Goal: Task Accomplishment & Management: Manage account settings

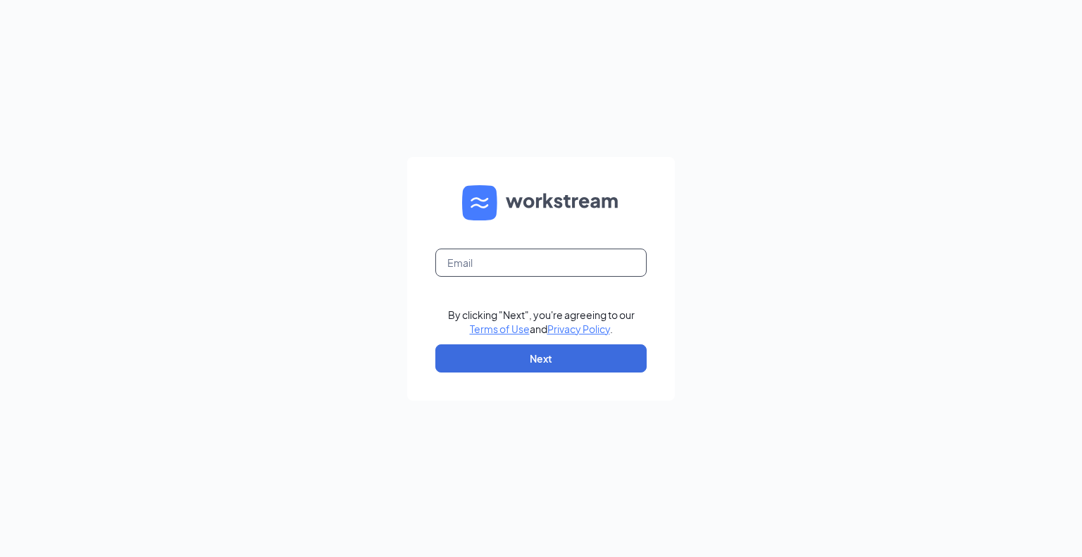
click at [518, 266] on input "text" at bounding box center [540, 263] width 211 height 28
type input "aaronpaunwar@bleedblue.net"
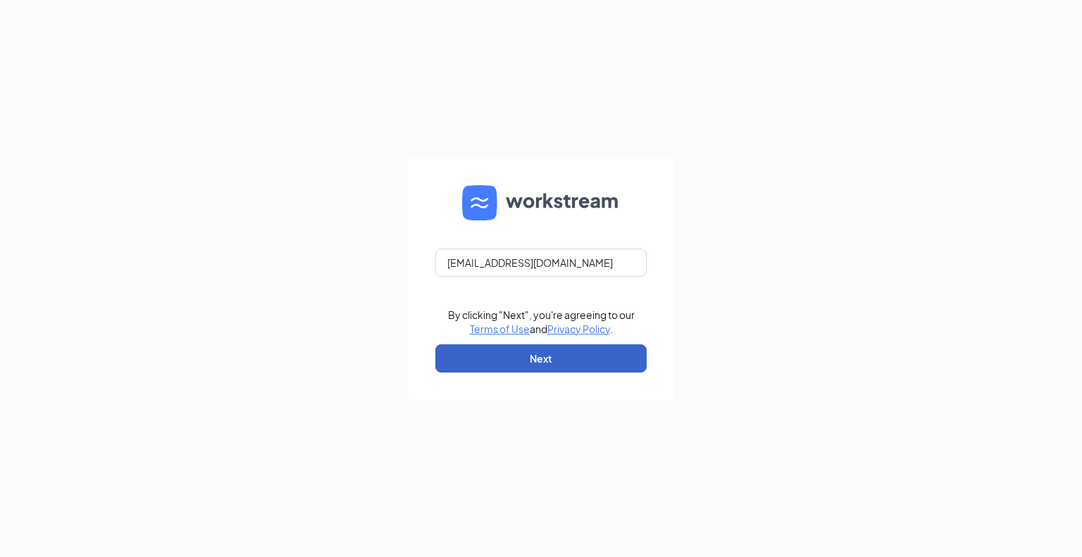
click at [500, 361] on button "Next" at bounding box center [540, 358] width 211 height 28
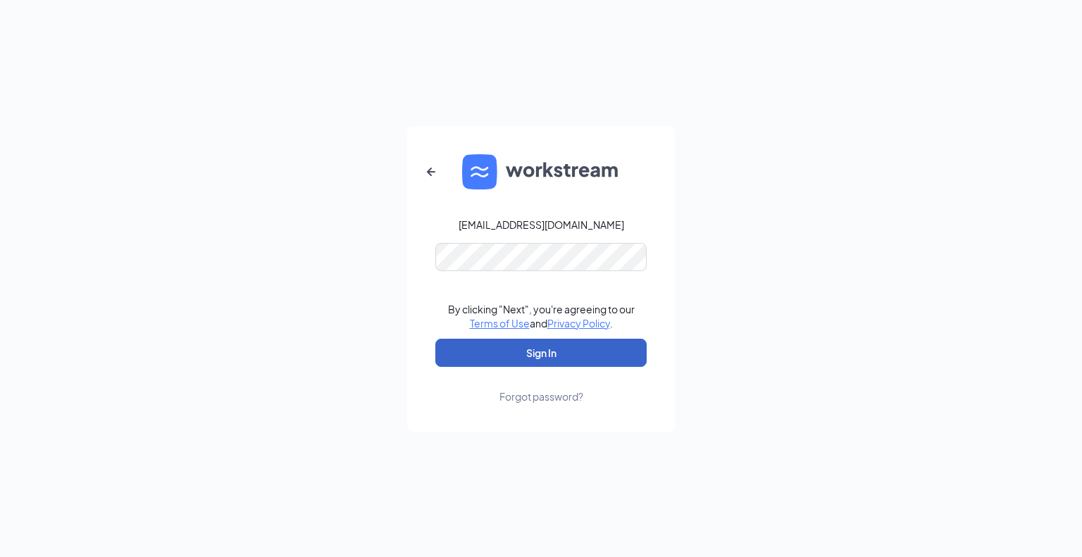
click at [500, 346] on button "Sign In" at bounding box center [540, 353] width 211 height 28
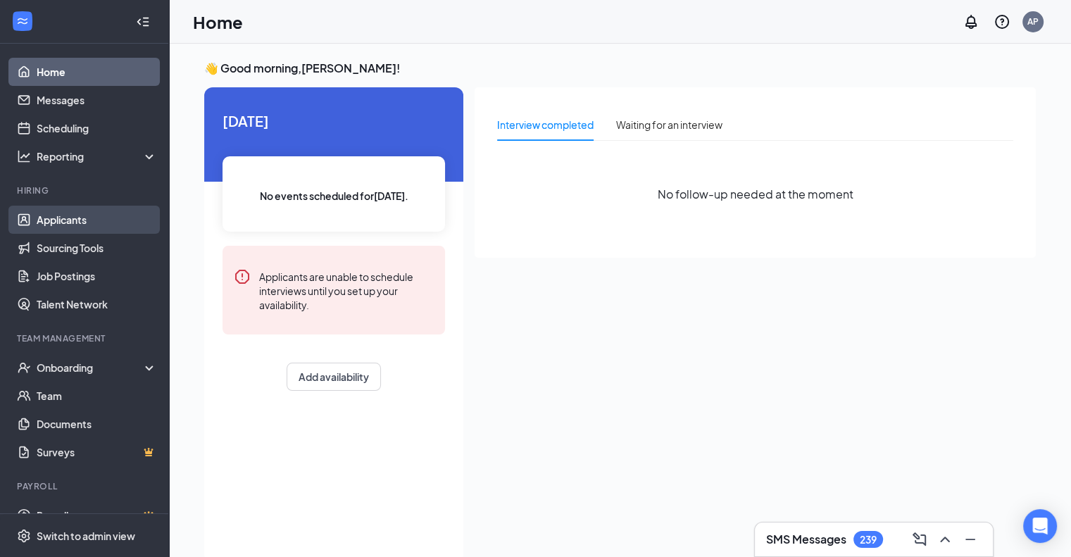
click at [70, 225] on link "Applicants" at bounding box center [97, 220] width 120 height 28
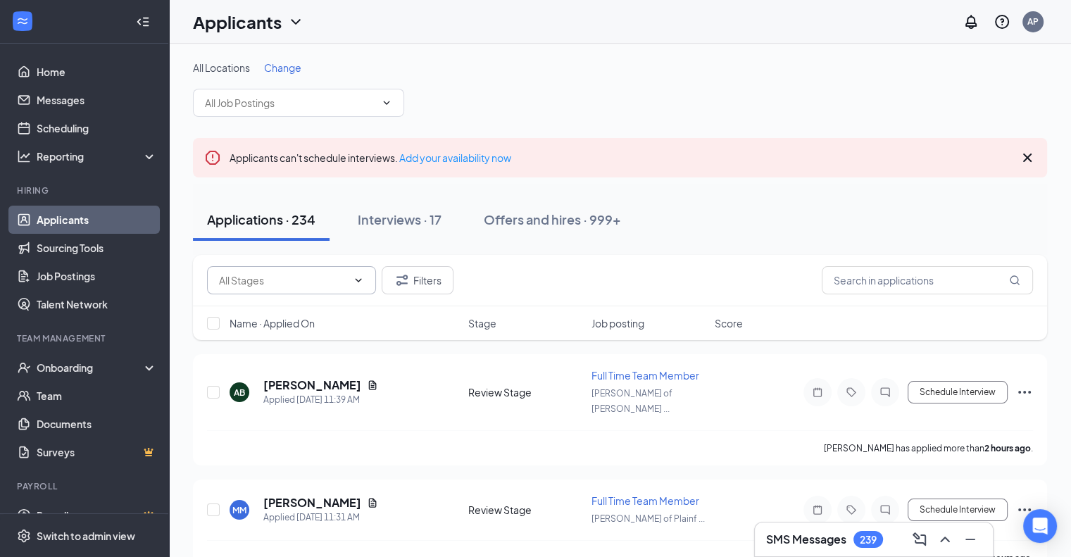
click at [270, 270] on span at bounding box center [291, 280] width 169 height 28
click at [876, 281] on input "text" at bounding box center [927, 280] width 211 height 28
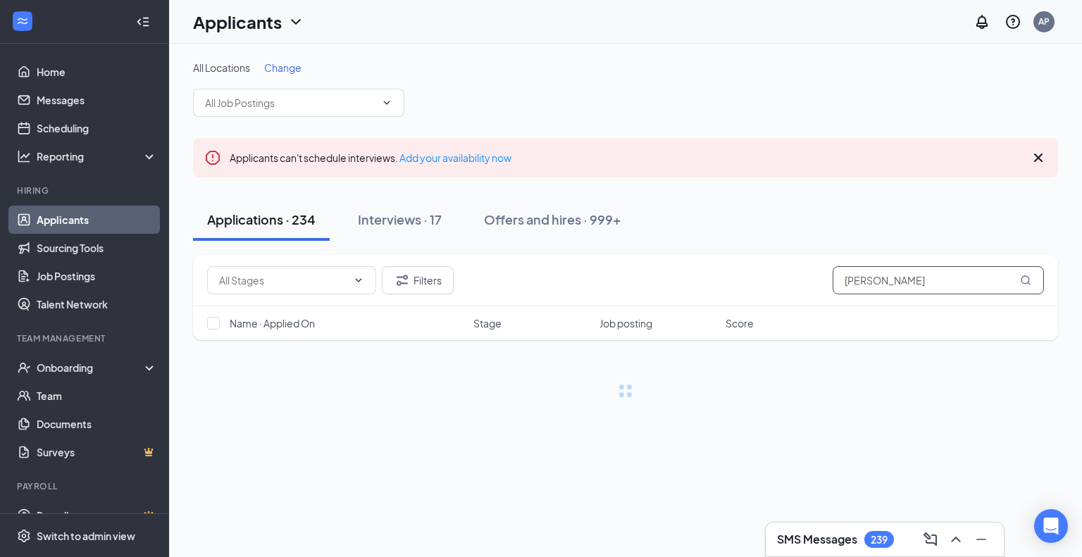
type input "[PERSON_NAME]"
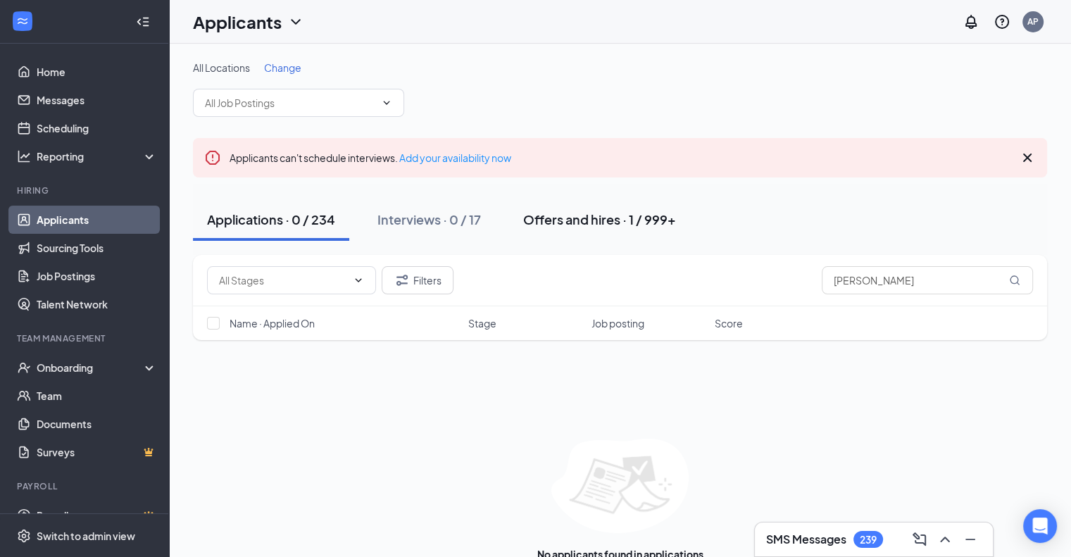
click at [635, 220] on div "Offers and hires · 1 / 999+" at bounding box center [599, 220] width 153 height 18
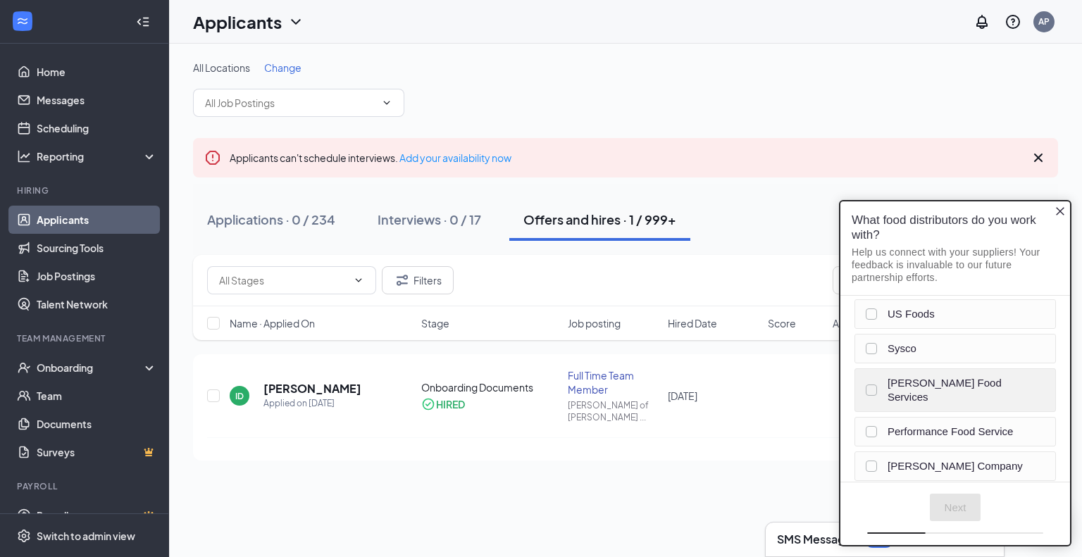
click at [907, 389] on div "[PERSON_NAME] Food Services" at bounding box center [954, 390] width 201 height 44
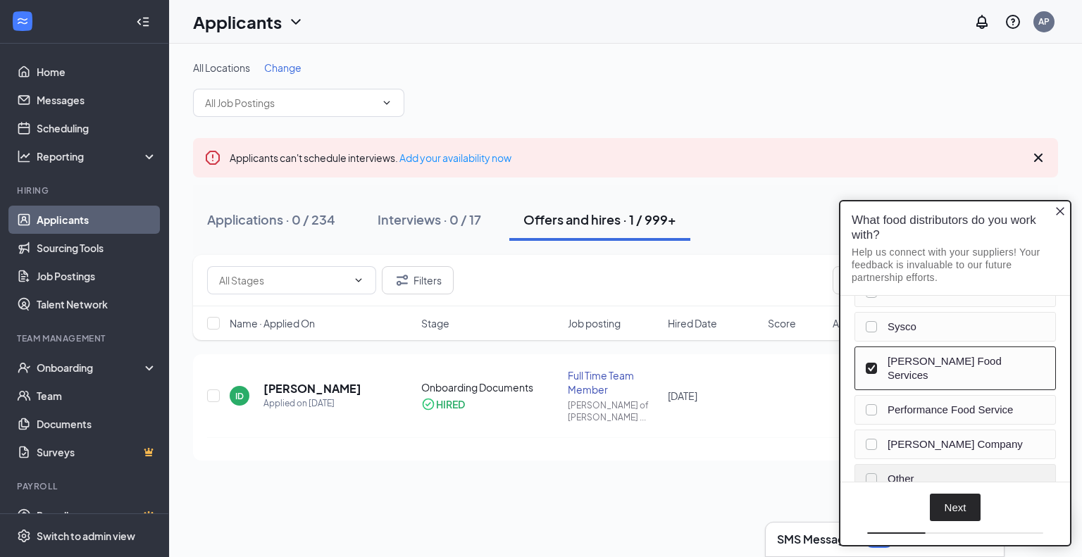
click at [894, 471] on label "Other" at bounding box center [964, 478] width 154 height 14
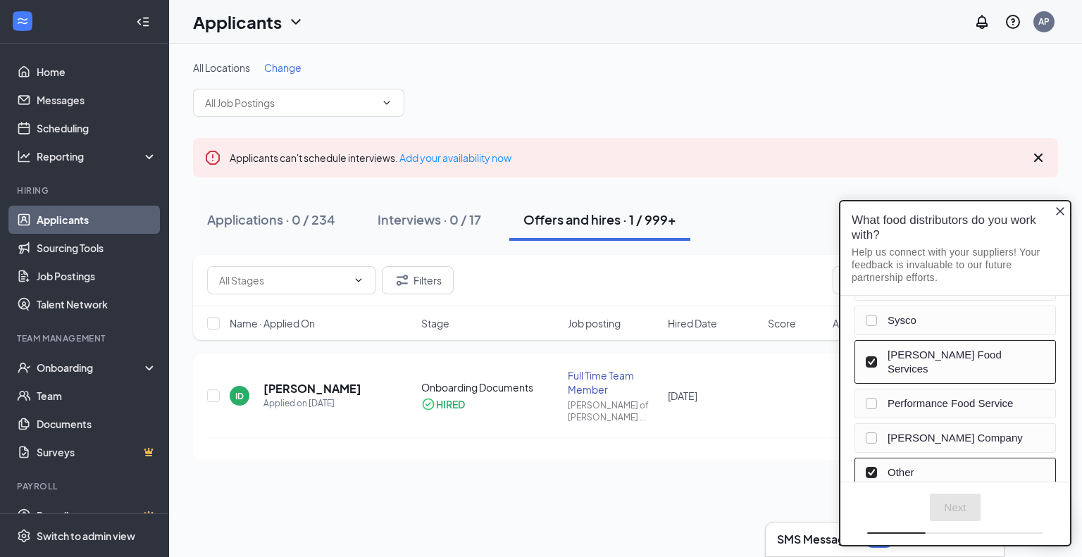
click at [1062, 210] on icon "Close button" at bounding box center [1059, 210] width 11 height 11
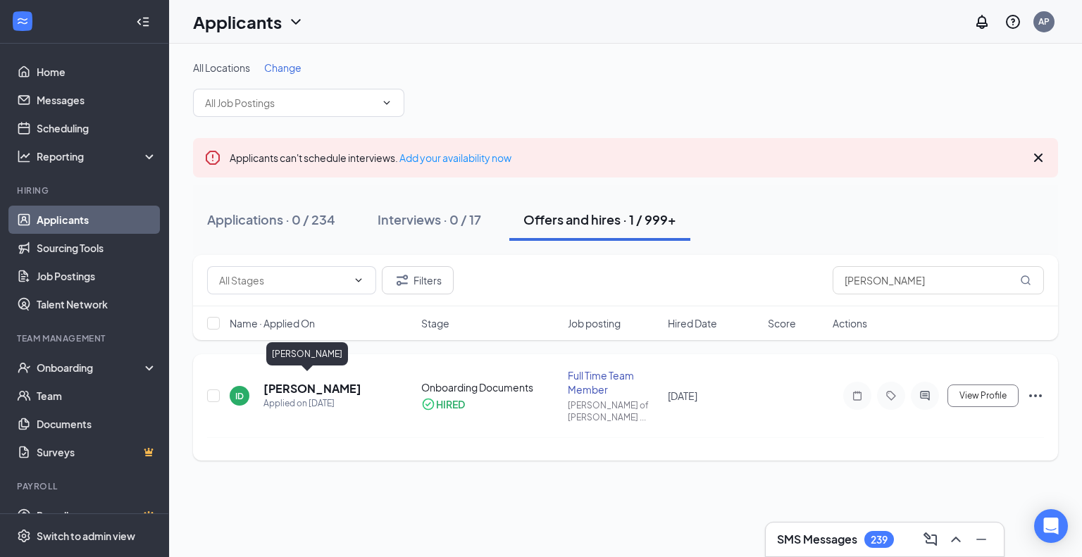
click at [293, 381] on h5 "[PERSON_NAME]" at bounding box center [312, 388] width 98 height 15
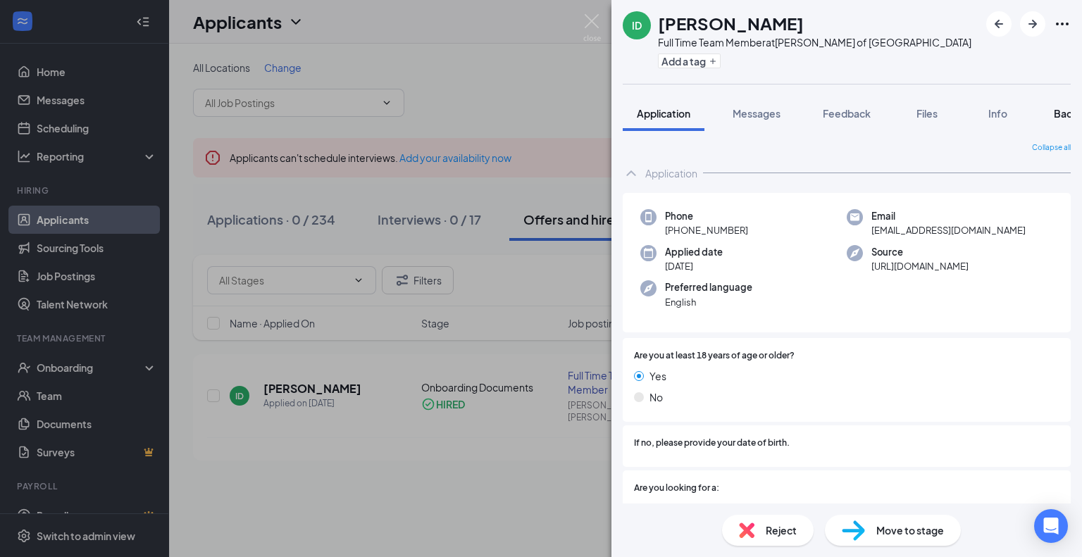
click at [1061, 114] on span "Background" at bounding box center [1083, 113] width 58 height 13
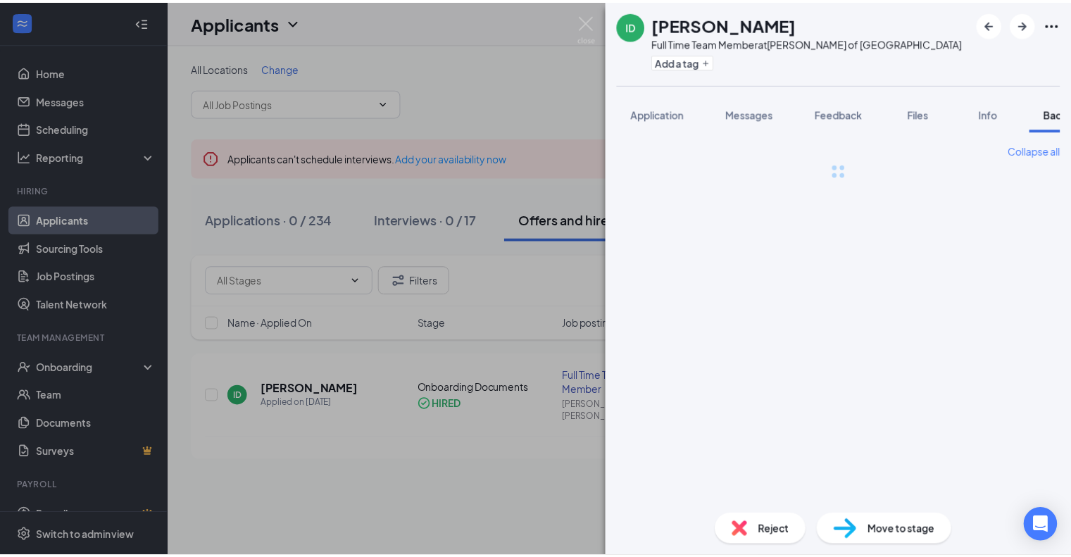
scroll to position [0, 57]
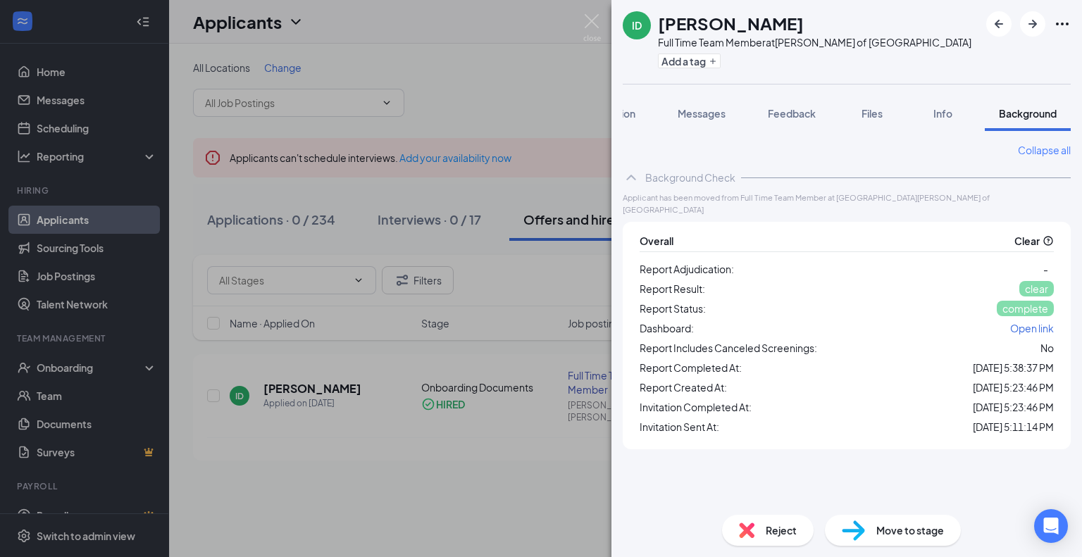
click at [582, 33] on div "ID [PERSON_NAME] Full Time Team Member at [GEOGRAPHIC_DATA][PERSON_NAME] of [GE…" at bounding box center [541, 278] width 1082 height 557
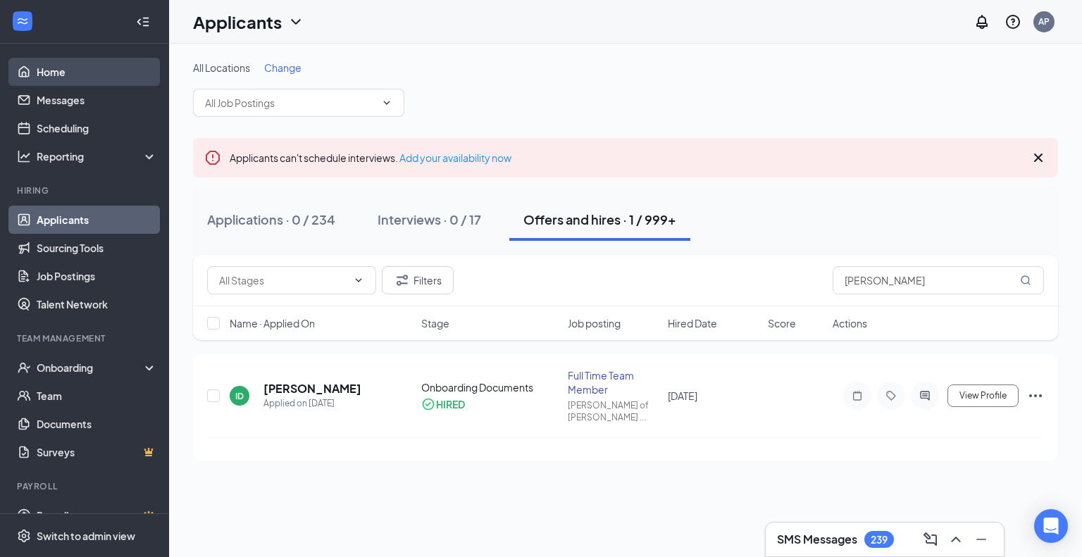
click at [51, 73] on link "Home" at bounding box center [97, 72] width 120 height 28
